Goal: Check status: Check status

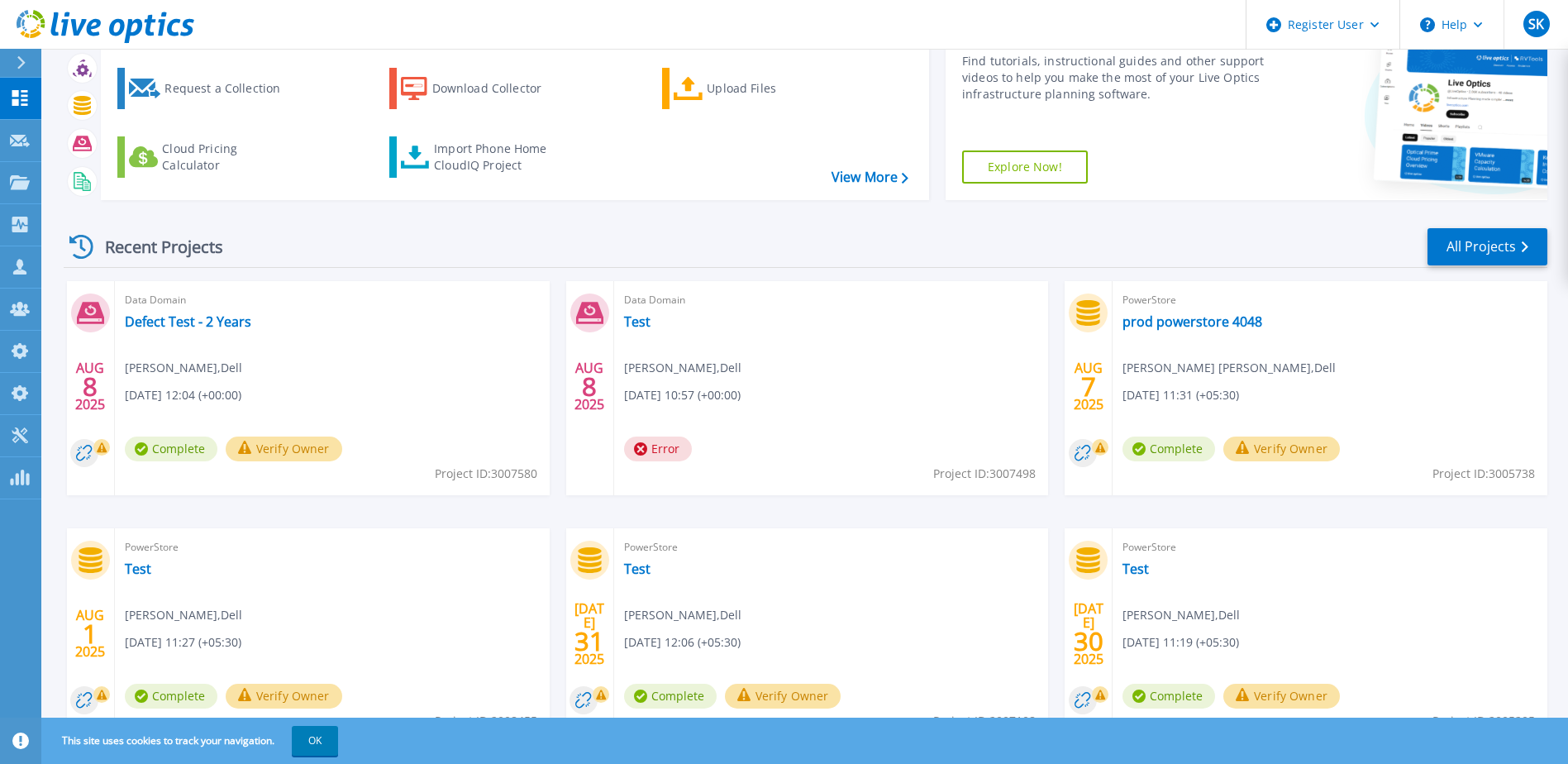
scroll to position [152, 0]
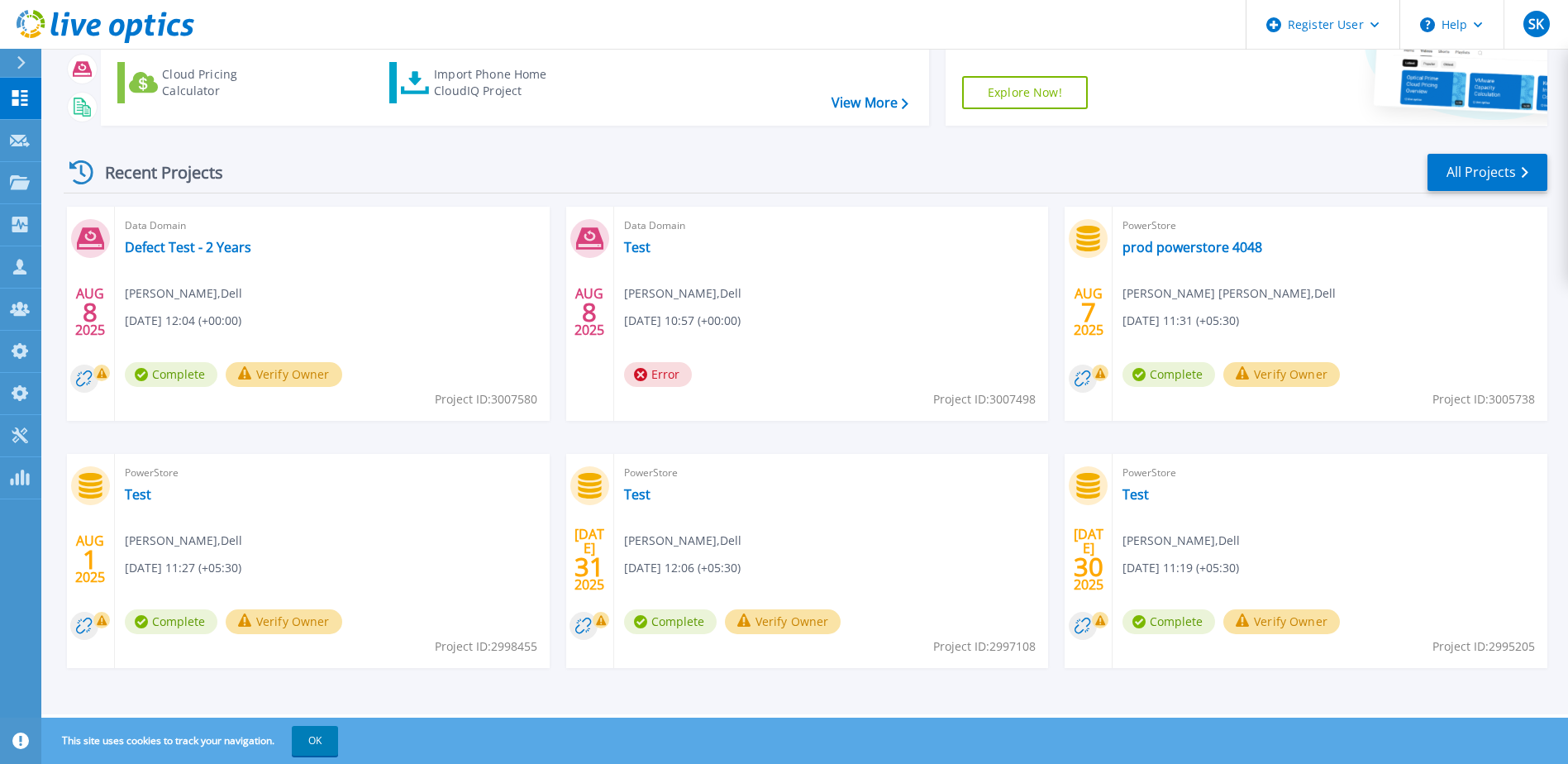
click at [507, 408] on span "Project ID: 2998455" at bounding box center [486, 400] width 102 height 19
copy span "2998455"
click at [11, 188] on icon at bounding box center [20, 182] width 20 height 14
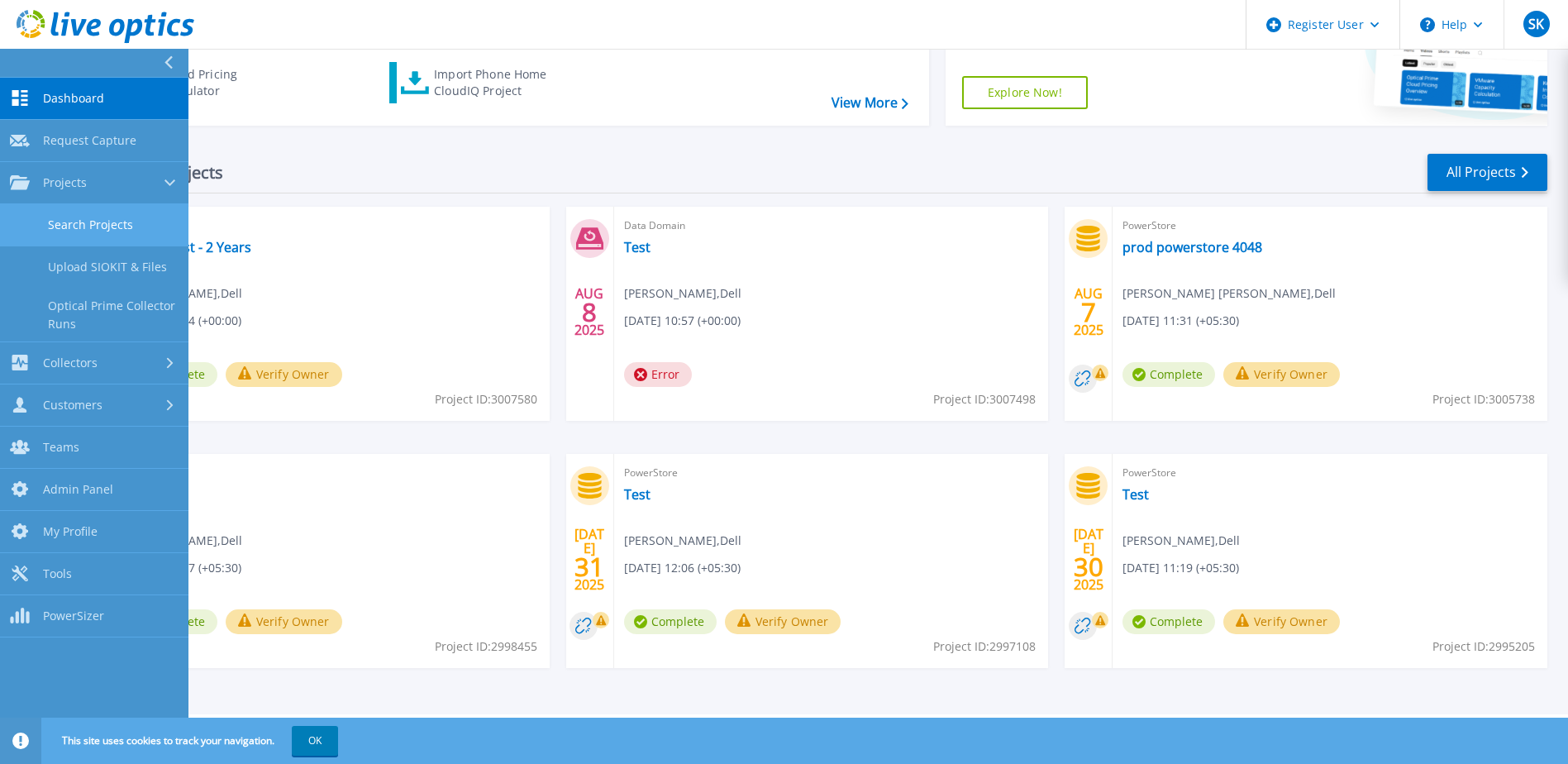
click at [66, 221] on link "Search Projects" at bounding box center [94, 225] width 189 height 42
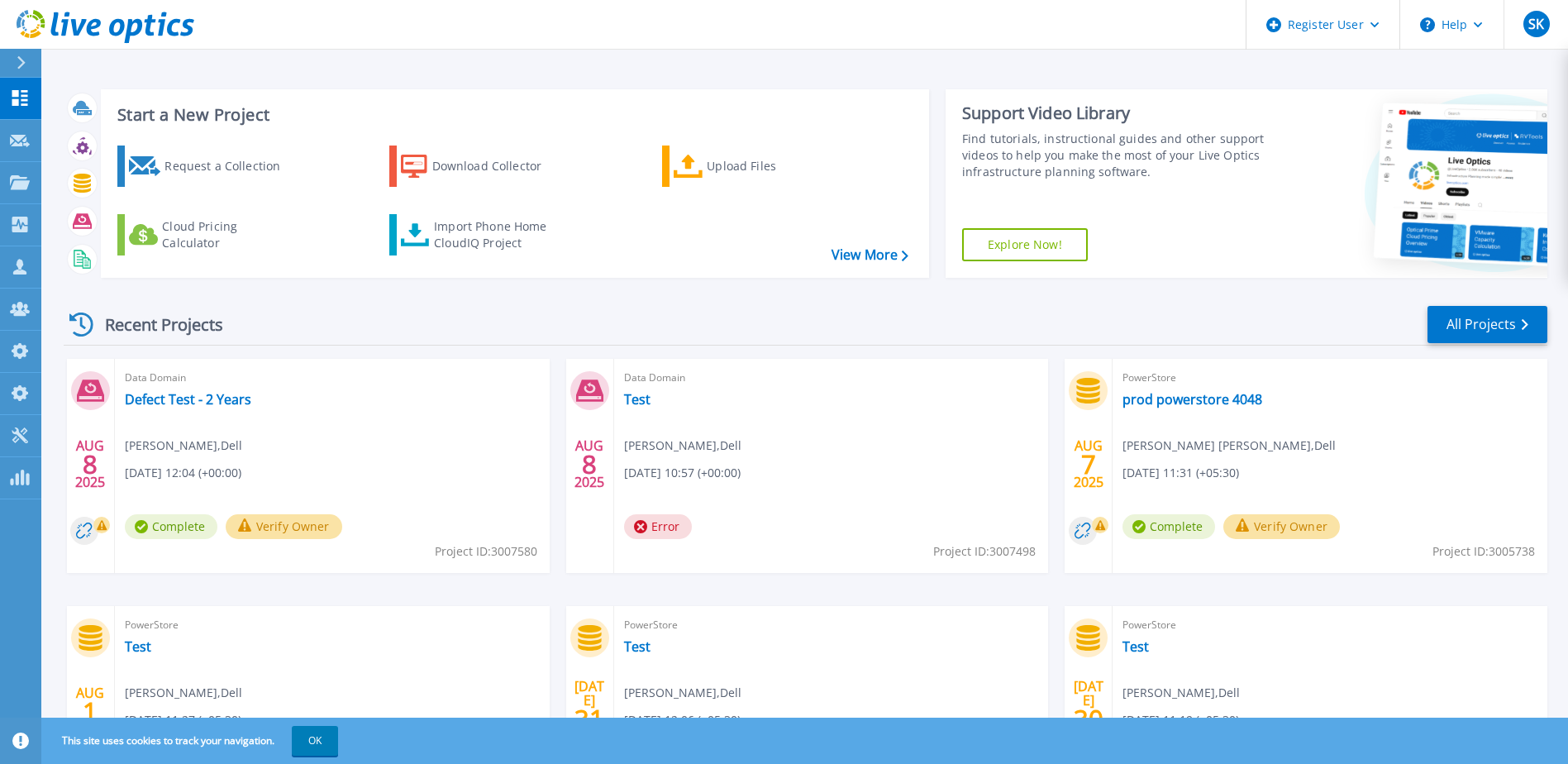
click at [887, 336] on div "Recent Projects All Projects" at bounding box center [805, 324] width 1484 height 41
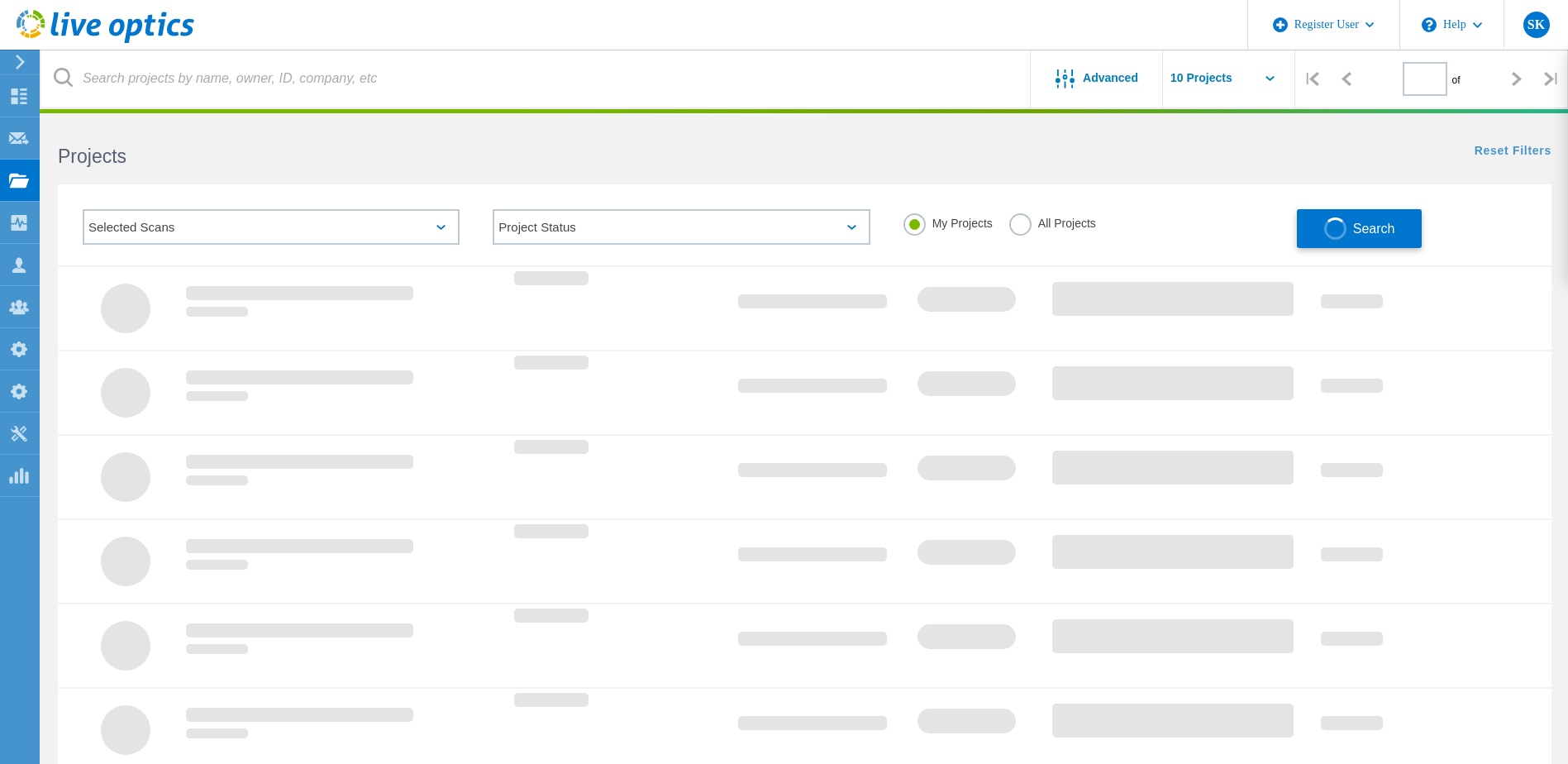
type input "1"
